Goal: Information Seeking & Learning: Learn about a topic

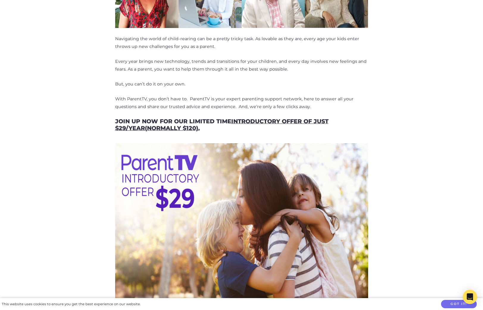
scroll to position [1295, 0]
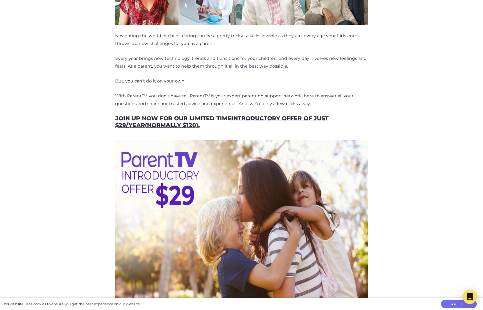
click at [154, 124] on u "introductory offer of just $29/year (normally $120)." at bounding box center [222, 122] width 214 height 14
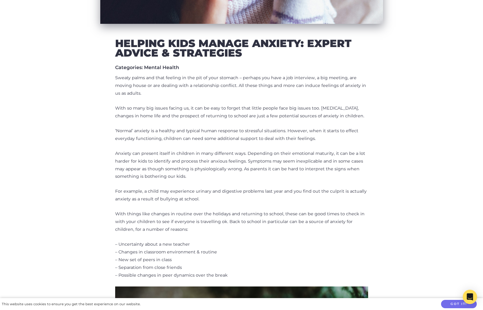
scroll to position [210, 0]
